Goal: Task Accomplishment & Management: Manage account settings

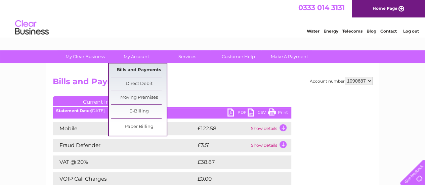
click at [139, 67] on link "Bills and Payments" at bounding box center [138, 70] width 55 height 13
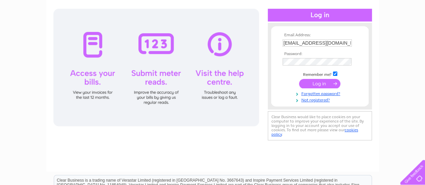
scroll to position [68, 0]
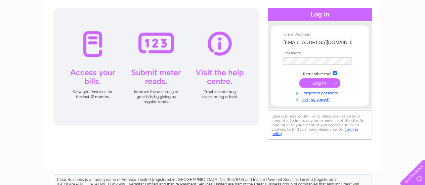
click at [305, 84] on input "submit" at bounding box center [319, 82] width 41 height 9
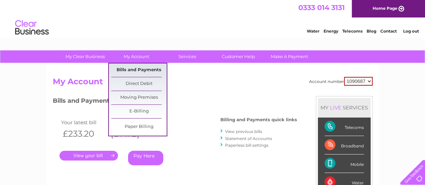
click at [135, 69] on link "Bills and Payments" at bounding box center [138, 70] width 55 height 13
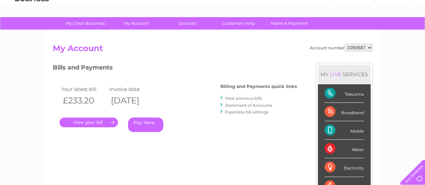
scroll to position [42, 0]
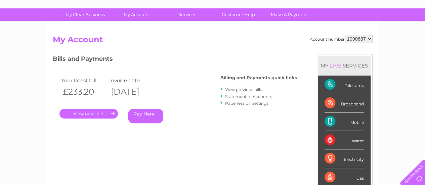
click at [92, 118] on link "." at bounding box center [88, 114] width 58 height 10
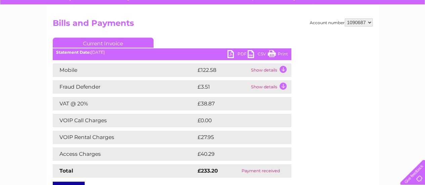
drag, startPoint x: 429, startPoint y: 35, endPoint x: 430, endPoint y: 63, distance: 27.2
click at [425, 63] on html "My Clear Business Login Details My Details My Preferences Link Account My Accou…" at bounding box center [212, 129] width 425 height 375
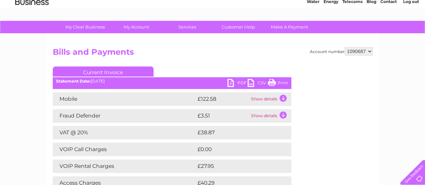
scroll to position [27, 0]
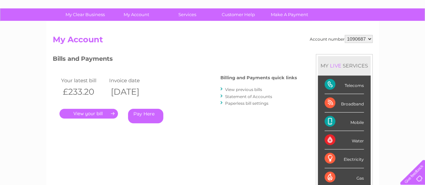
click at [236, 88] on link "View previous bills" at bounding box center [243, 89] width 37 height 5
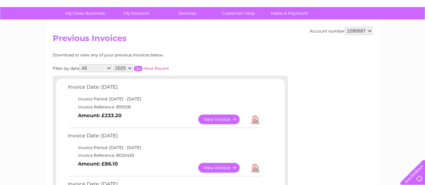
scroll to position [39, 0]
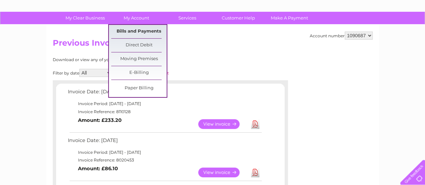
click at [133, 30] on link "Bills and Payments" at bounding box center [138, 31] width 55 height 13
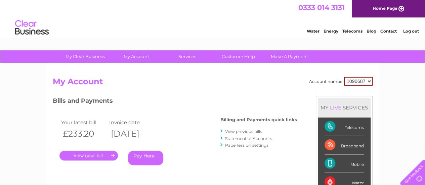
click at [109, 156] on link "." at bounding box center [88, 156] width 58 height 10
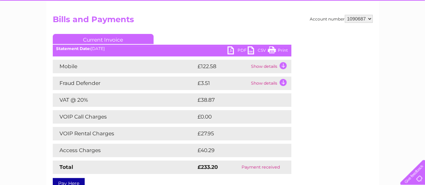
scroll to position [63, 0]
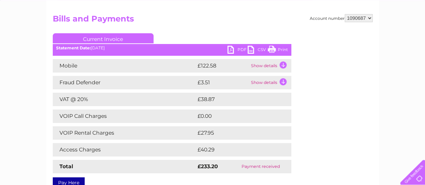
click at [282, 66] on td "Show details" at bounding box center [270, 65] width 42 height 13
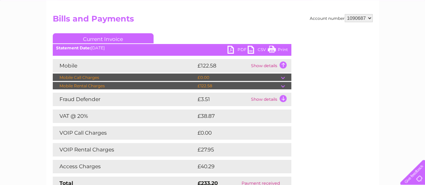
click at [282, 66] on td "Show details" at bounding box center [270, 65] width 42 height 13
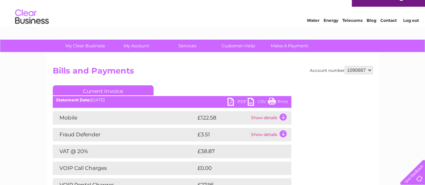
scroll to position [0, 0]
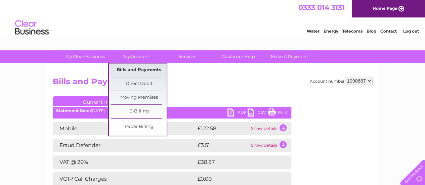
click at [138, 70] on link "Bills and Payments" at bounding box center [138, 70] width 55 height 13
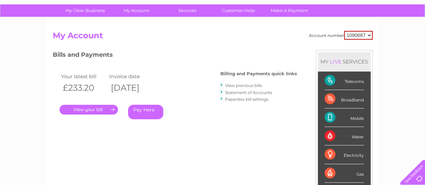
scroll to position [45, 0]
